Goal: Complete application form

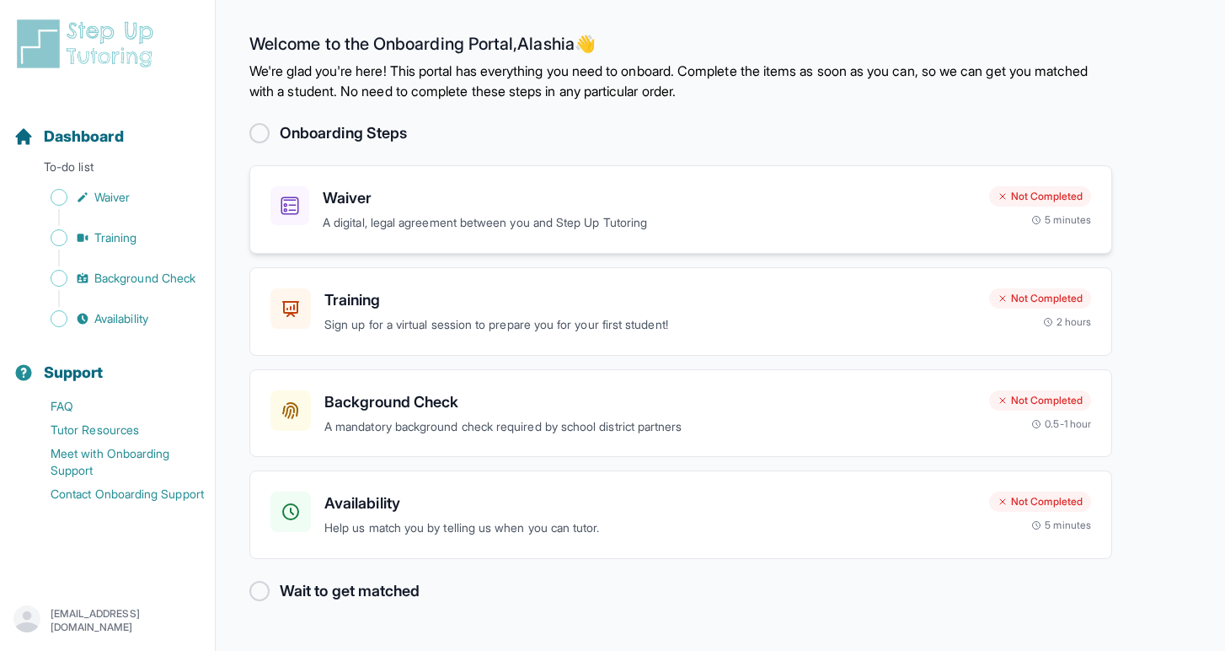
click at [588, 228] on p "A digital, legal agreement between you and Step Up Tutoring" at bounding box center [649, 222] width 653 height 19
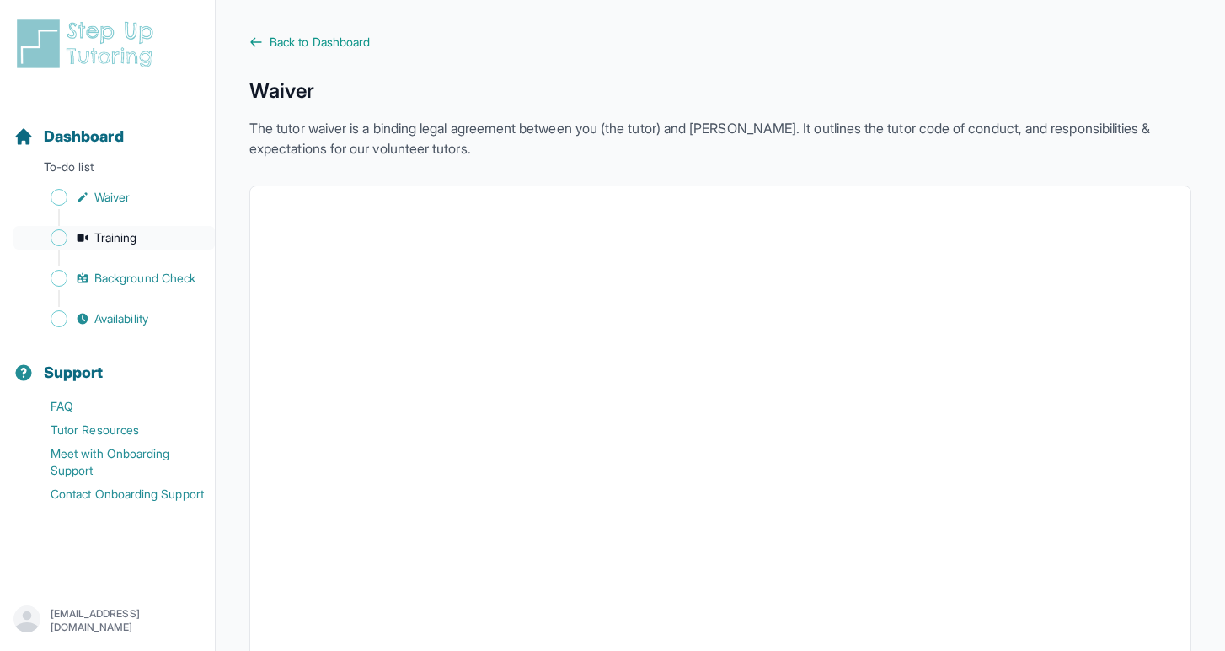
click at [117, 243] on span "Training" at bounding box center [115, 237] width 43 height 17
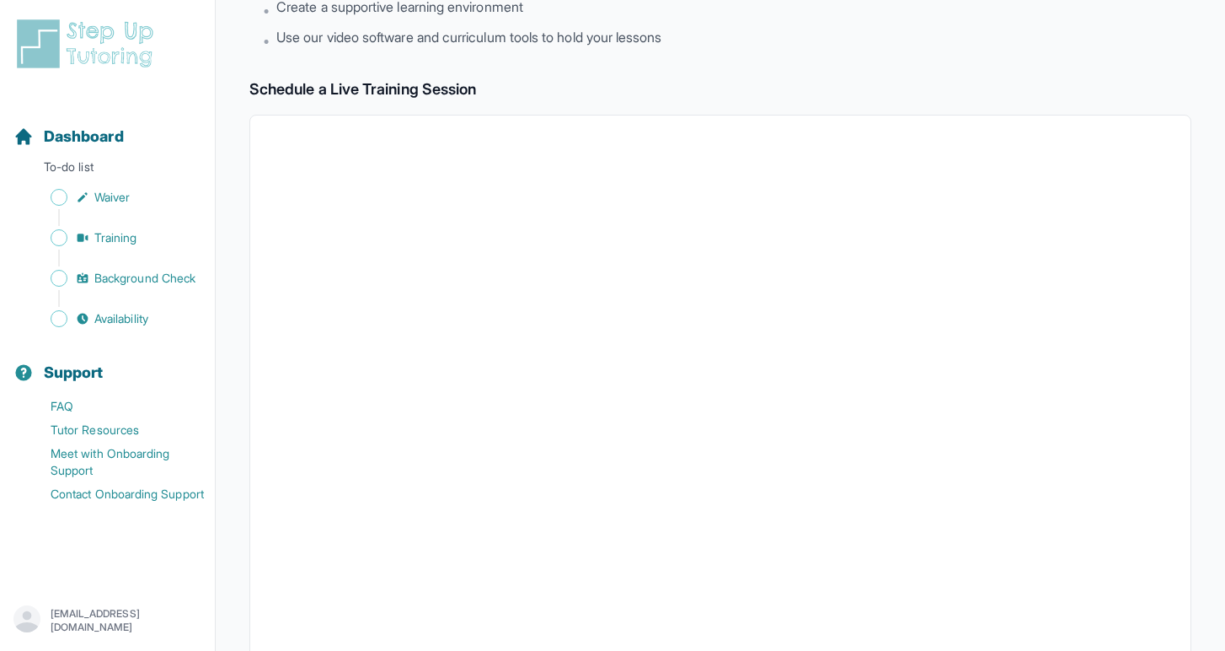
scroll to position [217, 0]
click at [161, 273] on span "Background Check" at bounding box center [144, 278] width 101 height 17
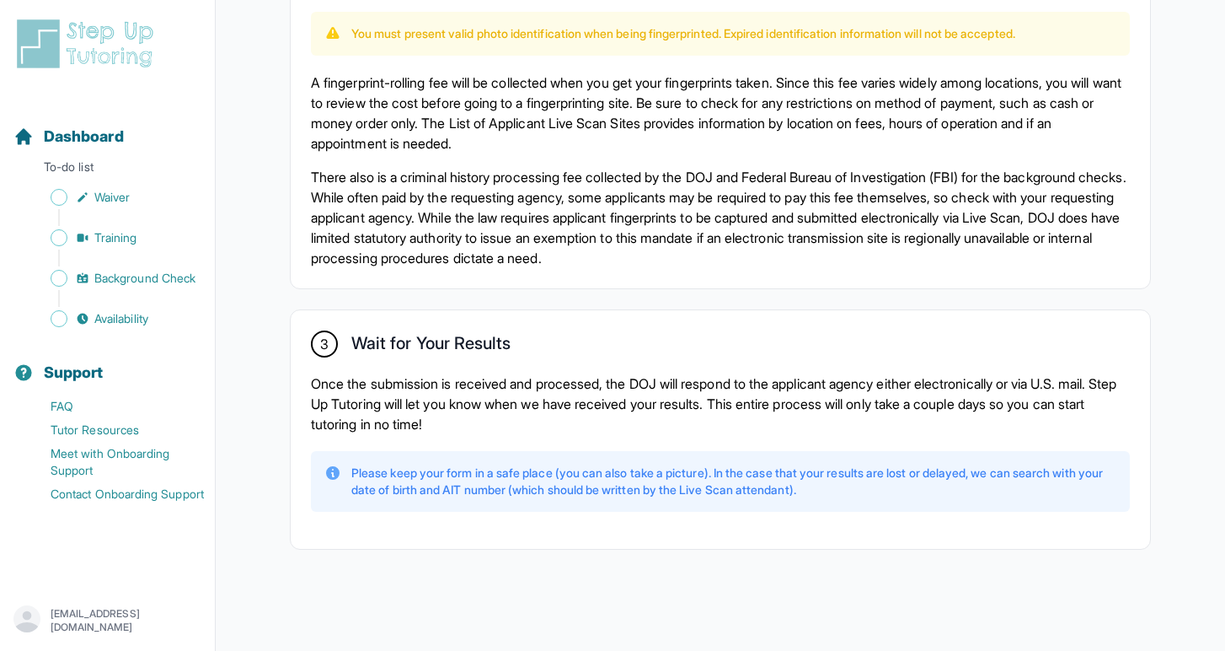
scroll to position [1169, 0]
click at [130, 319] on span "Availability" at bounding box center [121, 318] width 54 height 17
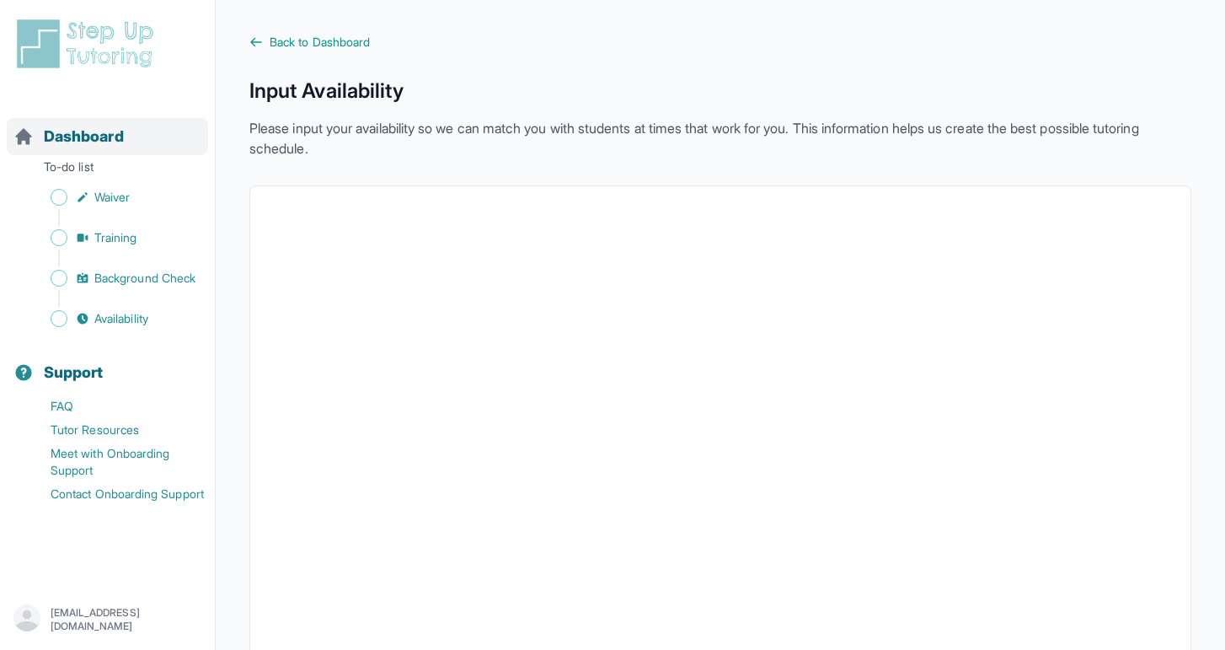
click at [116, 132] on span "Dashboard" at bounding box center [84, 137] width 80 height 24
